Goal: Find specific page/section: Find specific page/section

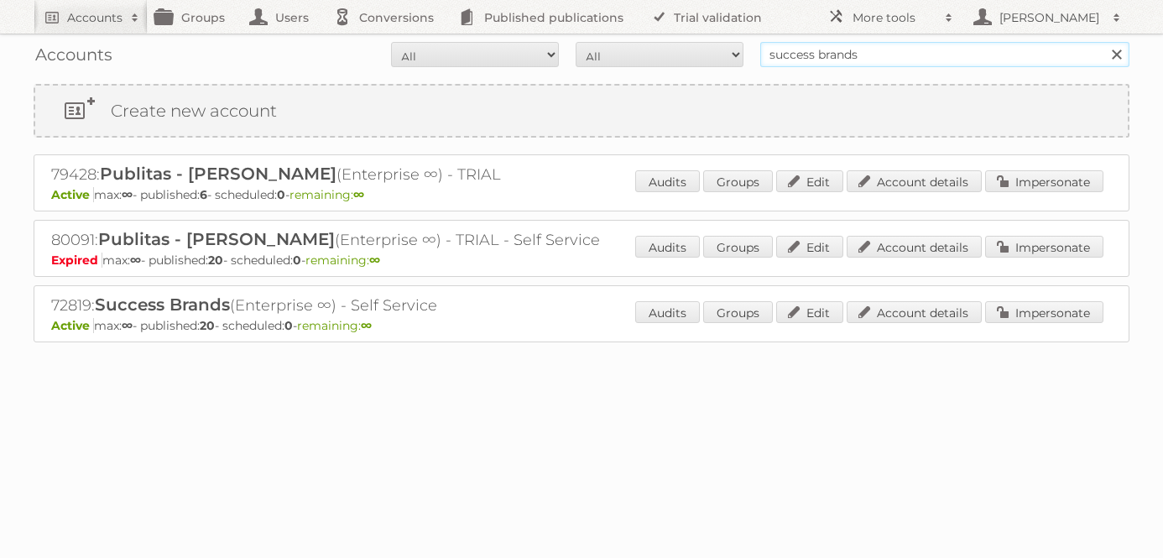
click at [810, 56] on input "success brands" at bounding box center [944, 54] width 369 height 25
click at [810, 56] on input "e" at bounding box center [944, 54] width 369 height 25
type input "easy argentina"
click at [1104, 42] on input "Search" at bounding box center [1116, 54] width 25 height 25
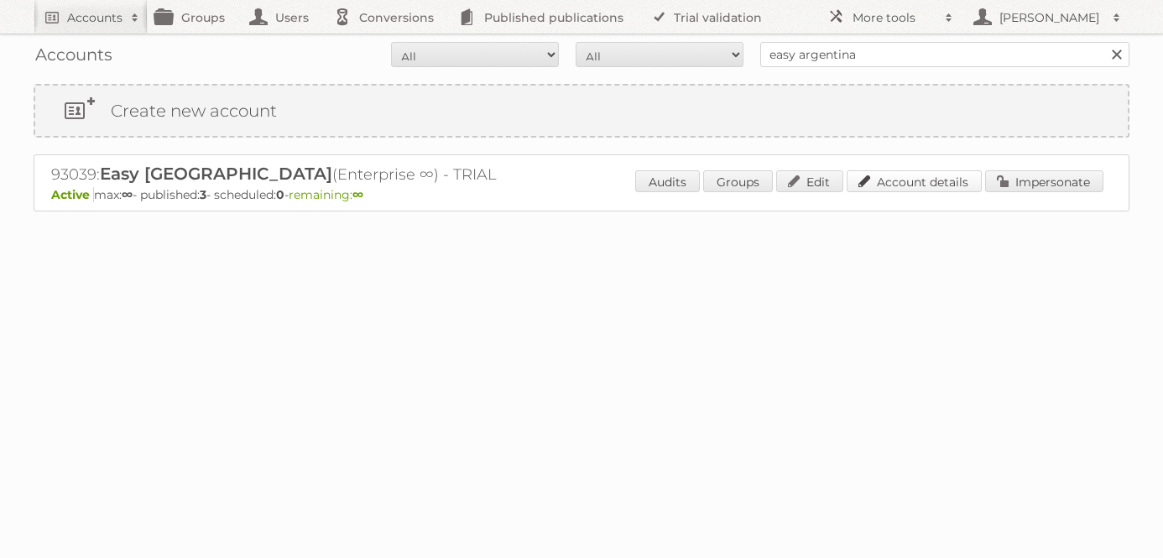
click at [926, 186] on link "Account details" at bounding box center [914, 181] width 135 height 22
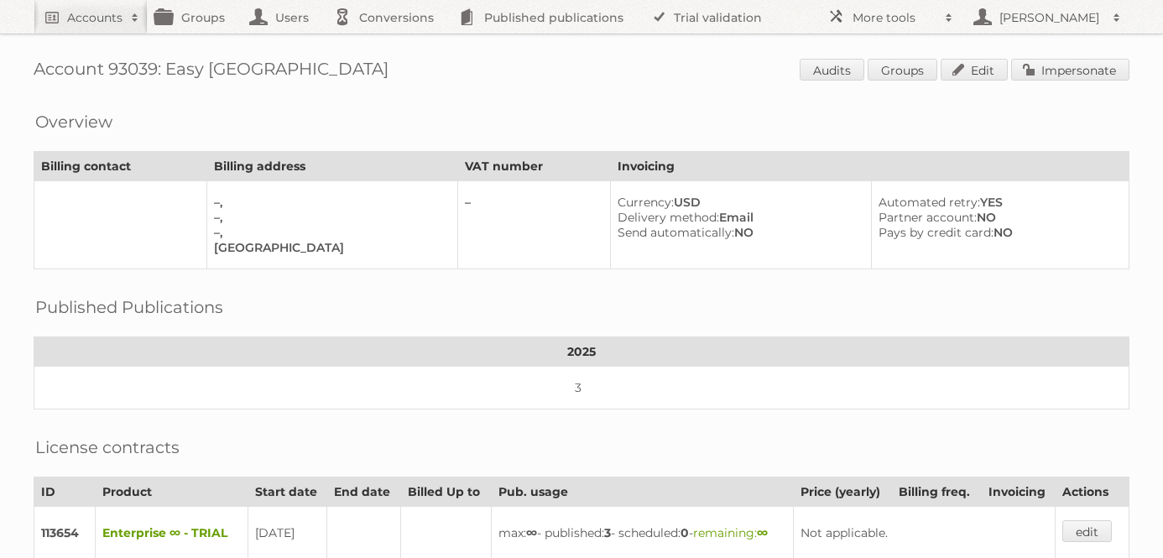
scroll to position [50, 0]
